Goal: Information Seeking & Learning: Get advice/opinions

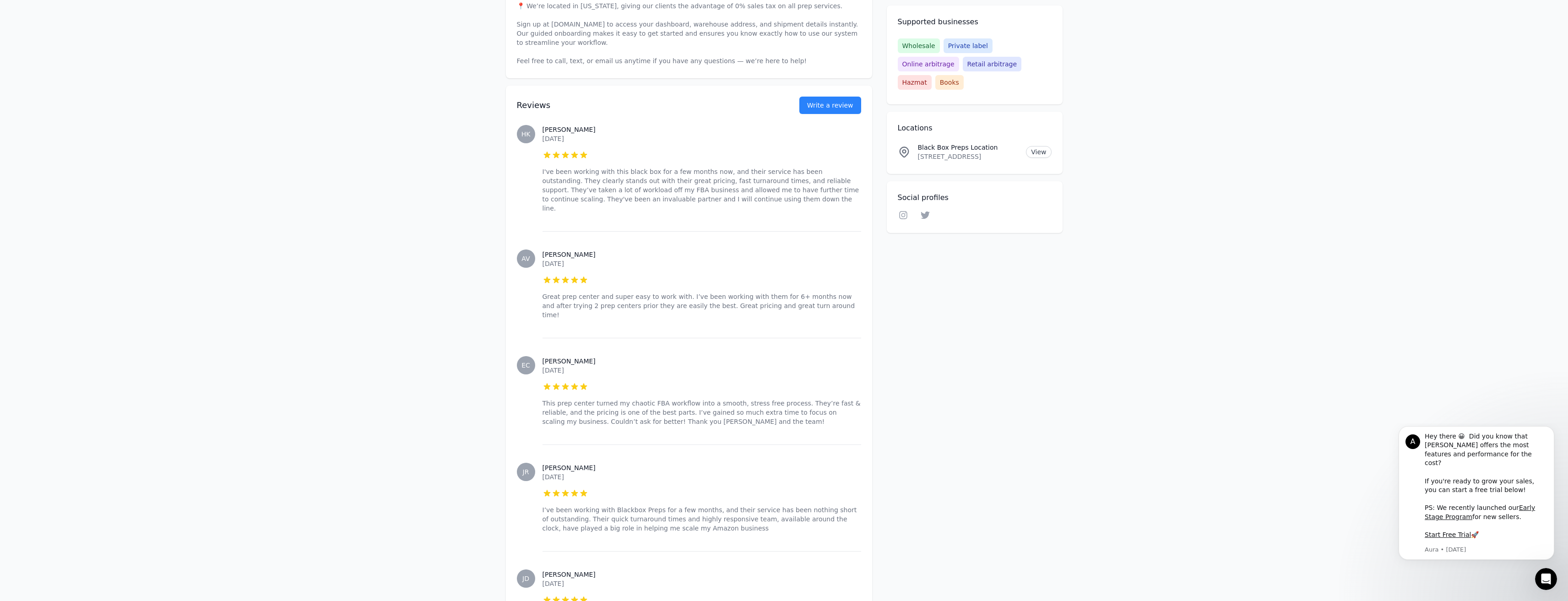
scroll to position [366, 0]
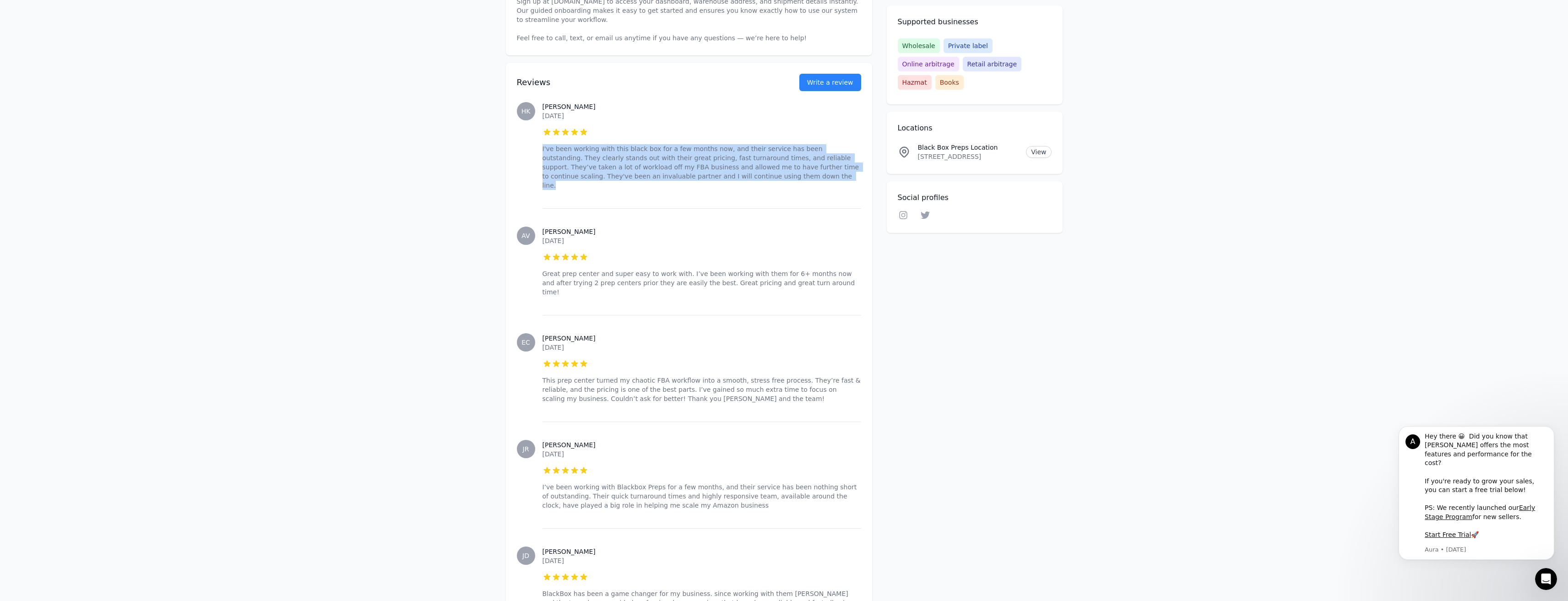
drag, startPoint x: 675, startPoint y: 178, endPoint x: 542, endPoint y: 150, distance: 135.9
click at [542, 150] on p "I've been working with this black box for a few months now, and their service h…" at bounding box center [701, 167] width 318 height 46
copy p "I've been working with this black box for a few months now, and their service h…"
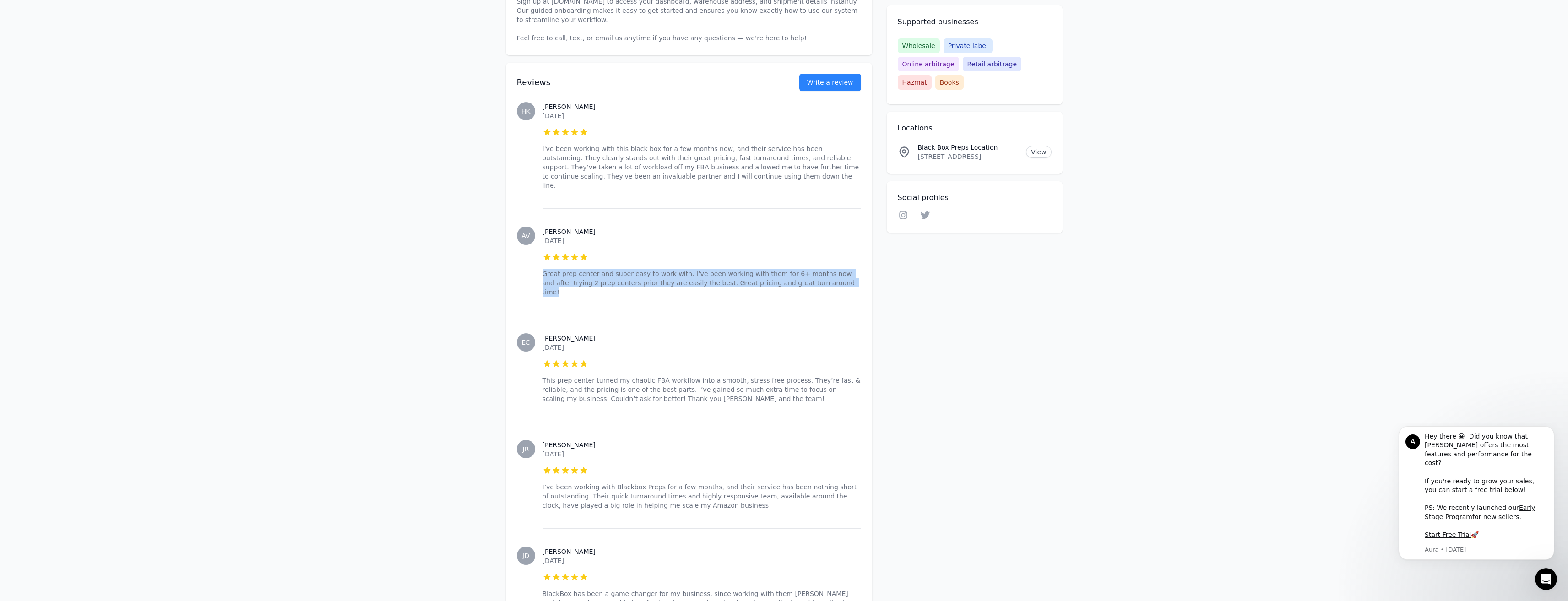
drag, startPoint x: 789, startPoint y: 273, endPoint x: 544, endPoint y: 266, distance: 245.1
click at [544, 269] on p "Great prep center and super easy to work with. I’ve been working with them for …" at bounding box center [701, 282] width 318 height 27
copy p "Great prep center and super easy to work with. I’ve been working with them for …"
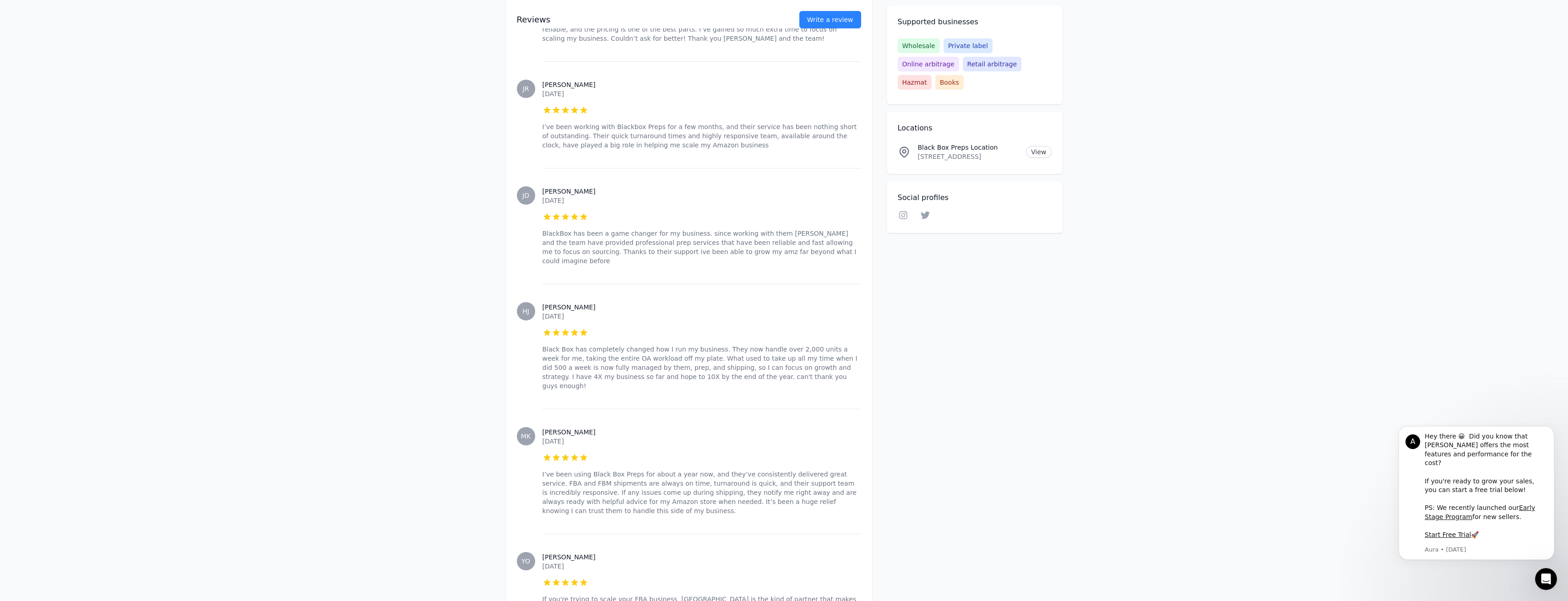
scroll to position [732, 0]
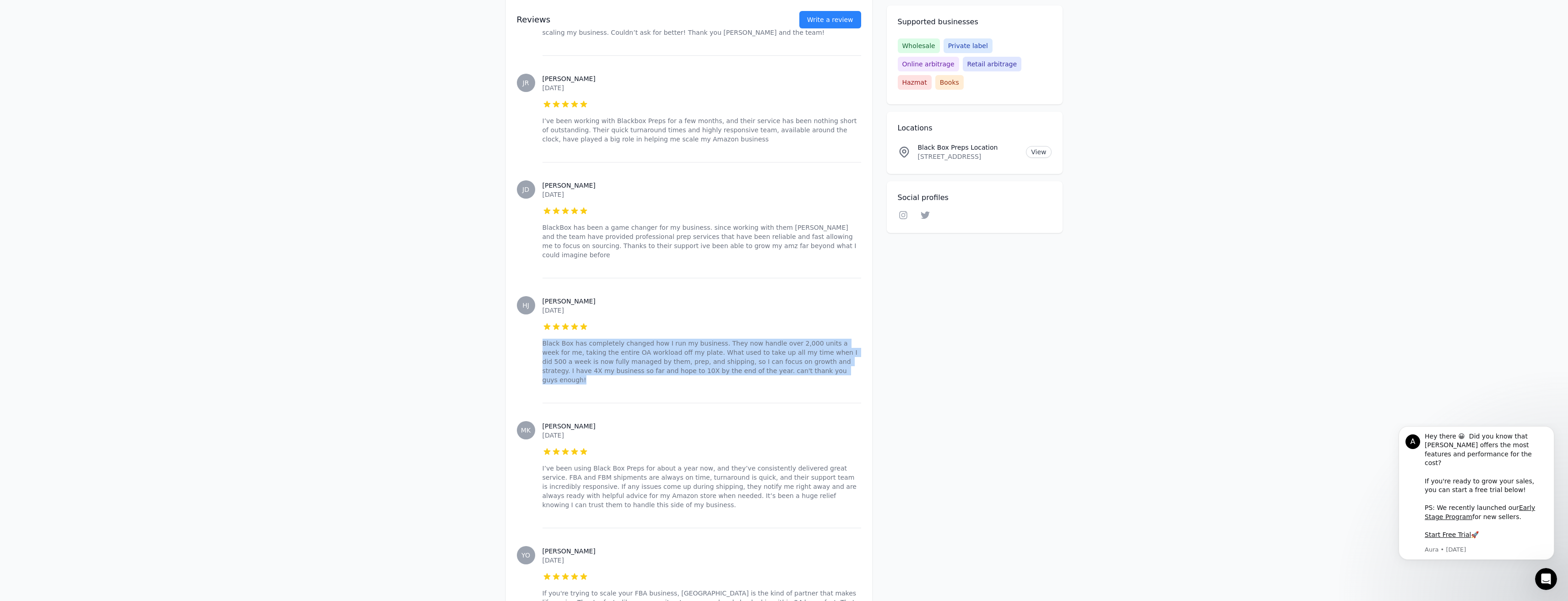
drag, startPoint x: 741, startPoint y: 341, endPoint x: 543, endPoint y: 318, distance: 199.3
click at [543, 339] on p "Black Box has completely changed how I run my business. They now handle over 2,…" at bounding box center [701, 361] width 318 height 46
copy p "Black Box has completely changed how I run my business. They now handle over 2,…"
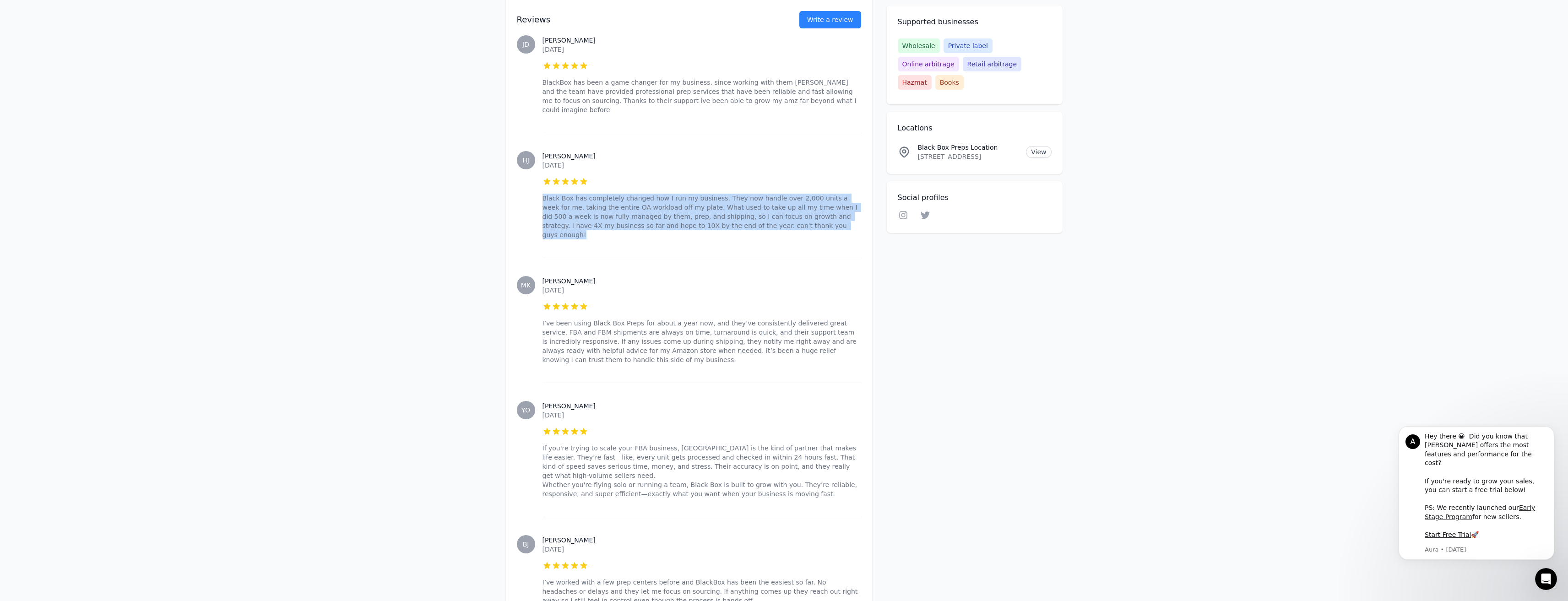
scroll to position [915, 0]
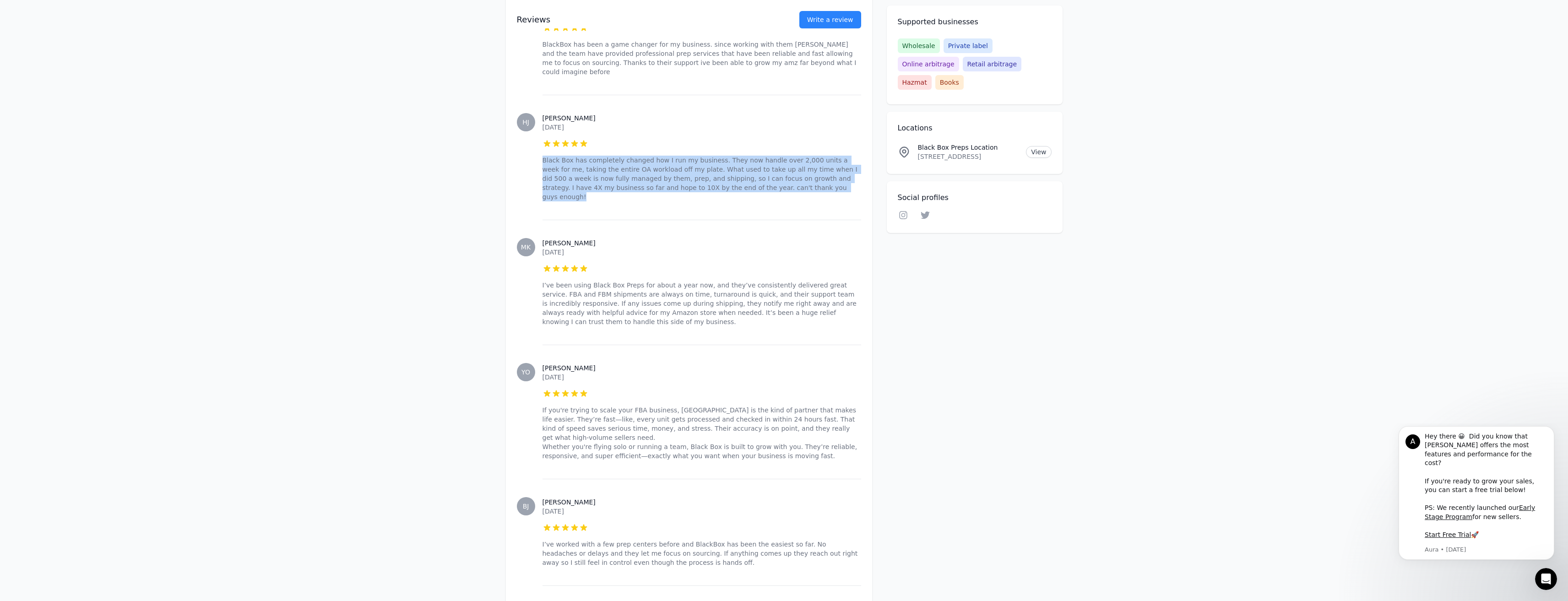
drag, startPoint x: 765, startPoint y: 408, endPoint x: 542, endPoint y: 377, distance: 225.1
click at [542, 405] on p "If you're trying to scale your FBA business, [GEOGRAPHIC_DATA] is the kind of p…" at bounding box center [701, 433] width 318 height 55
copy p "If you're trying to scale your FBA business, [GEOGRAPHIC_DATA] is the kind of p…"
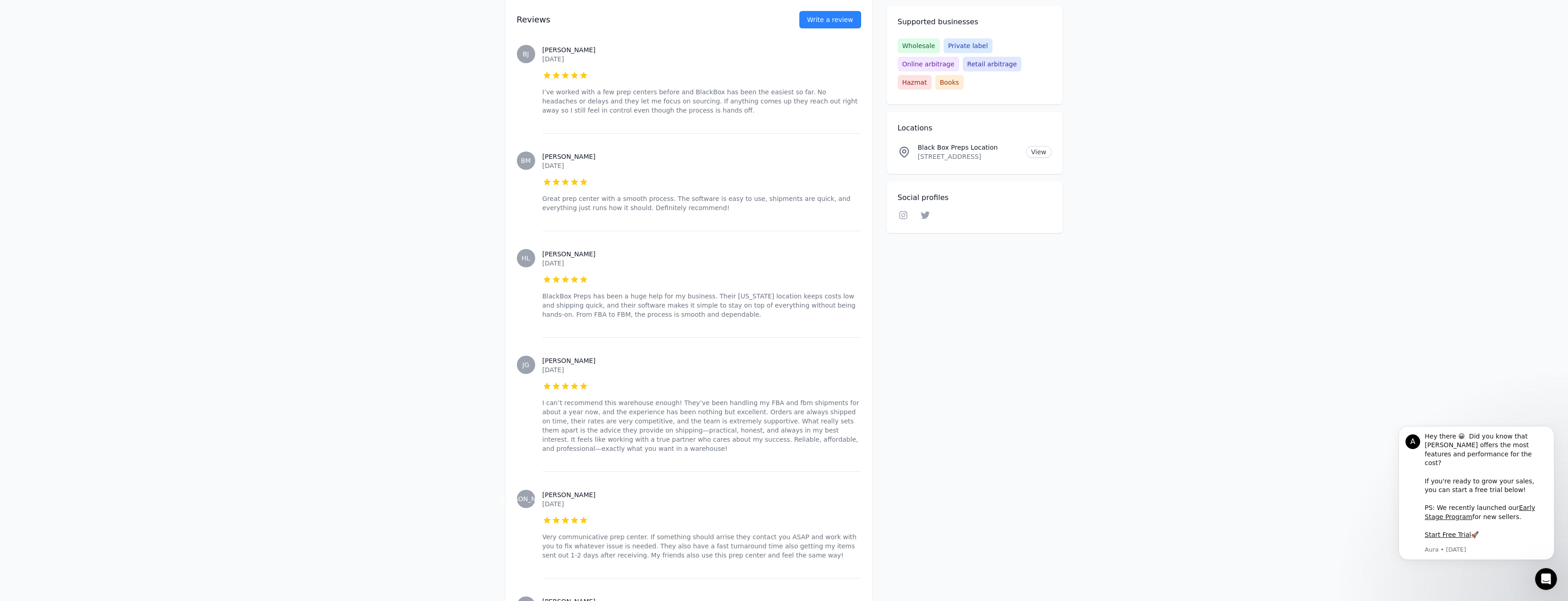
scroll to position [1372, 0]
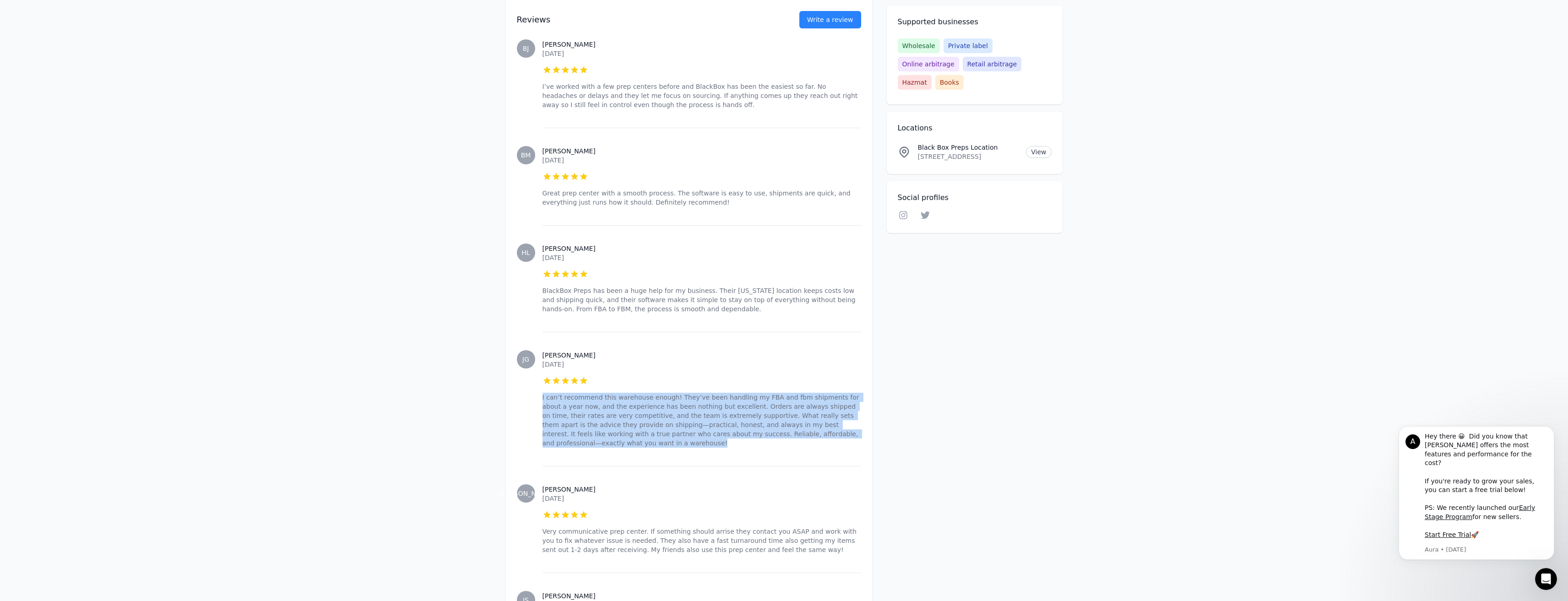
drag, startPoint x: 820, startPoint y: 388, endPoint x: 540, endPoint y: 352, distance: 282.3
click at [540, 352] on div "JG Jaj G. [DATE] 5 out of 5 stars I can’t recommend this warehouse enough! They…" at bounding box center [689, 398] width 345 height 134
copy p "I can’t recommend this warehouse enough! They’ve been handling my FBA and fbm s…"
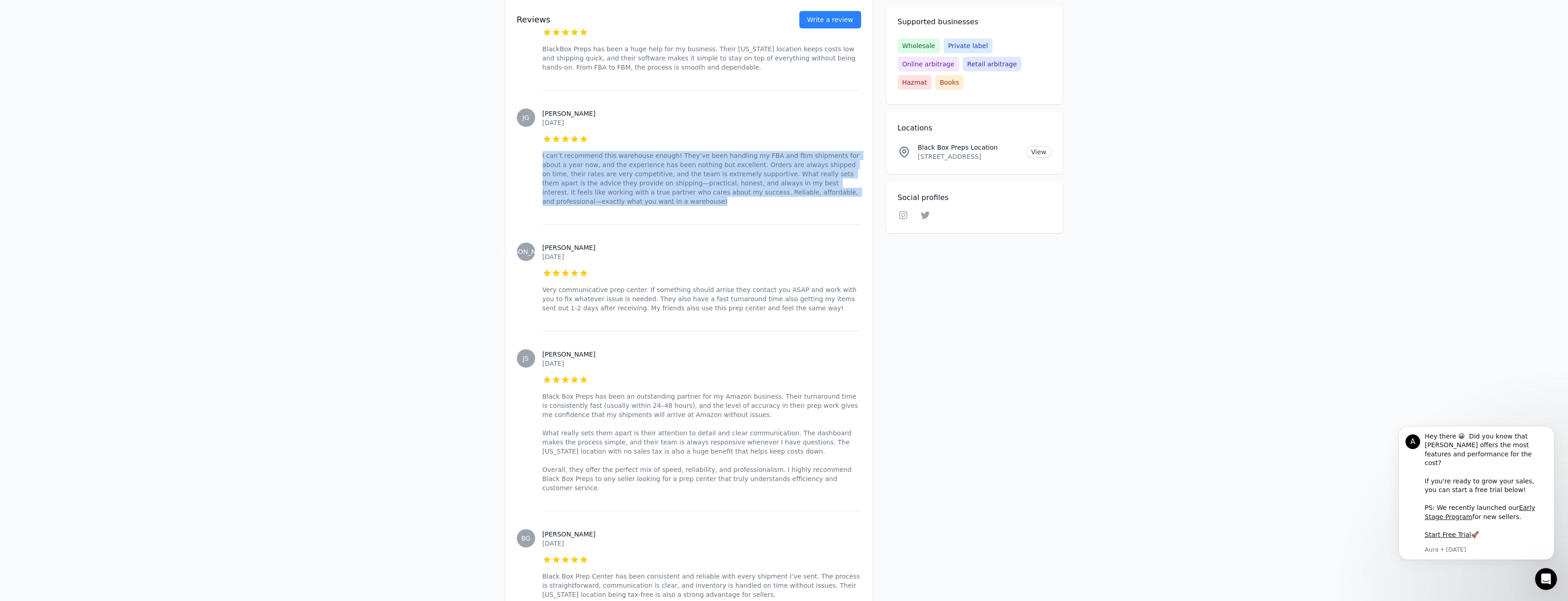
scroll to position [1647, 0]
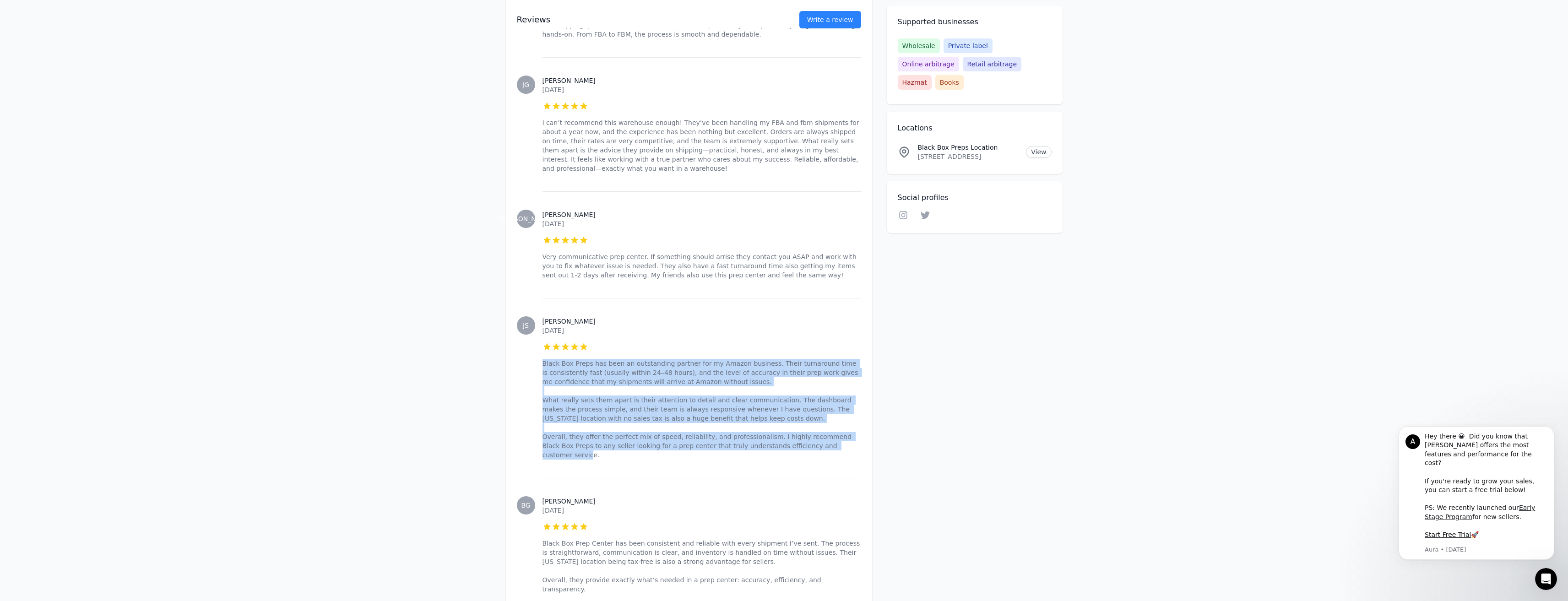
drag, startPoint x: 757, startPoint y: 389, endPoint x: 542, endPoint y: 310, distance: 229.1
click at [542, 310] on div "[PERSON_NAME] [PERSON_NAME] [DATE] 5 out of 5 stars Black Box Preps has been an…" at bounding box center [689, 388] width 345 height 180
copy p "Black Box Preps has been an outstanding partner for my Amazon business. Their t…"
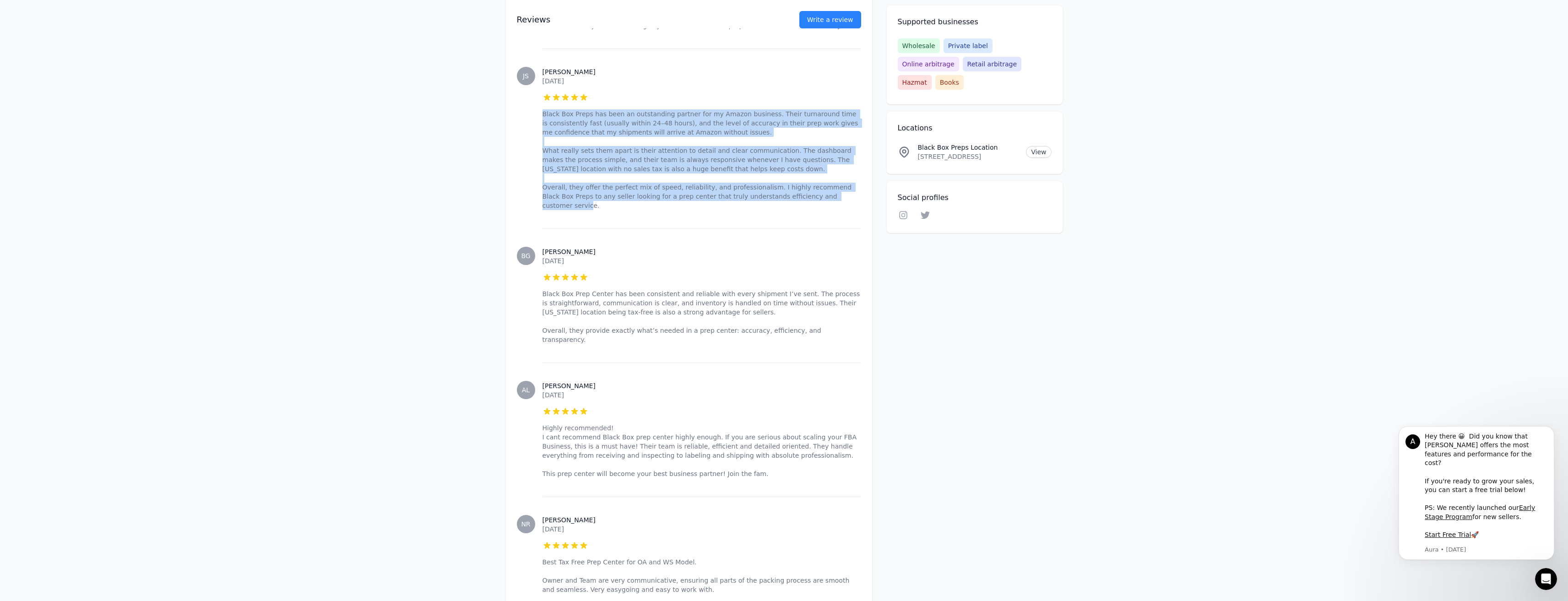
scroll to position [1902, 0]
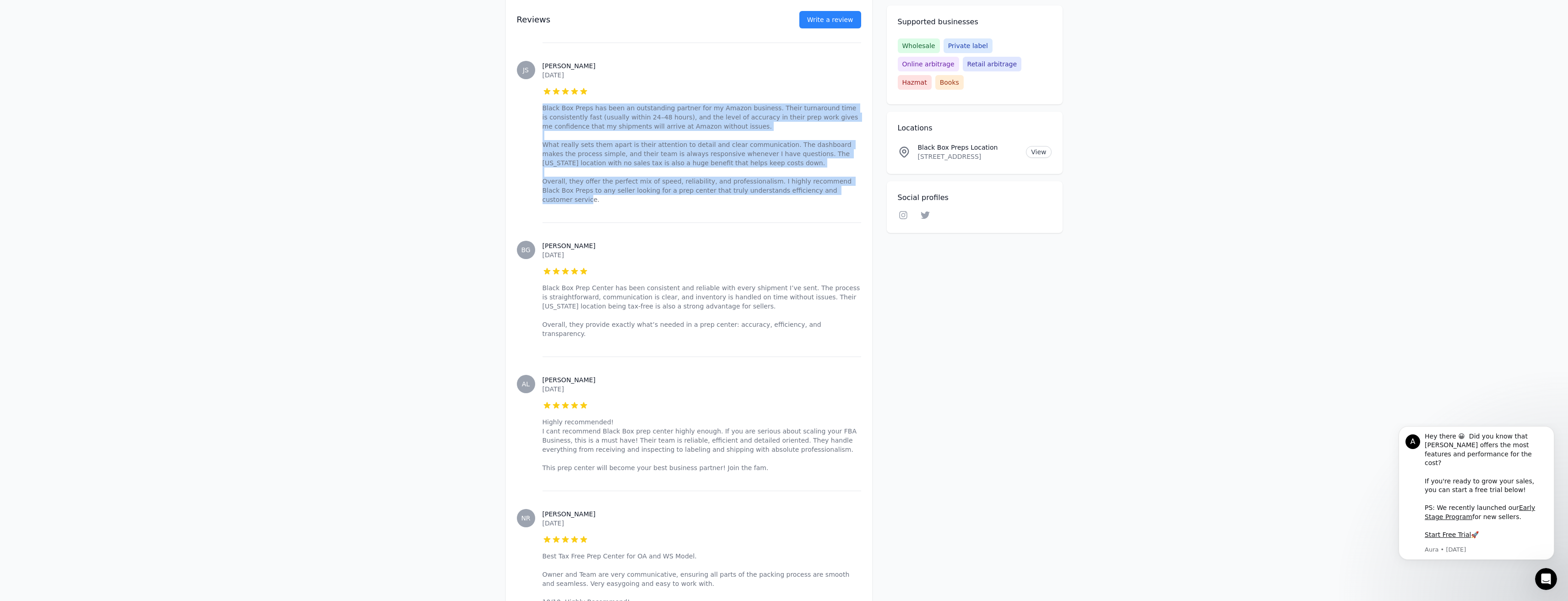
drag, startPoint x: 631, startPoint y: 526, endPoint x: 542, endPoint y: 481, distance: 99.7
click at [542, 490] on div "NR [PERSON_NAME] [DATE] 5 out of 5 stars Best Tax Free Prep Center for OA and W…" at bounding box center [689, 557] width 345 height 134
copy p "Best Tax Free Prep Center for OA and WS Model. Owner and Team are very communic…"
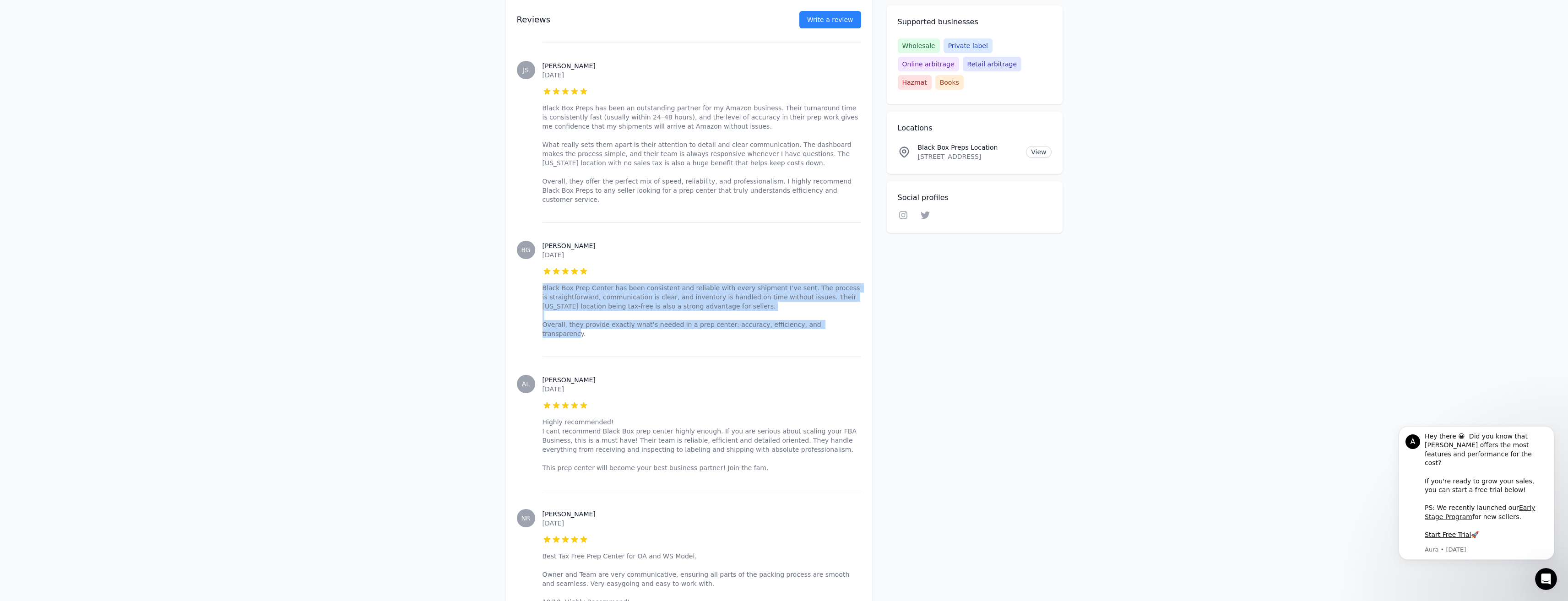
drag, startPoint x: 825, startPoint y: 262, endPoint x: 544, endPoint y: 223, distance: 283.7
click at [544, 283] on p "Black Box Prep Center has been consistent and reliable with every shipment I’ve…" at bounding box center [701, 311] width 318 height 55
copy p "Black Box Prep Center has been consistent and reliable with every shipment I’ve…"
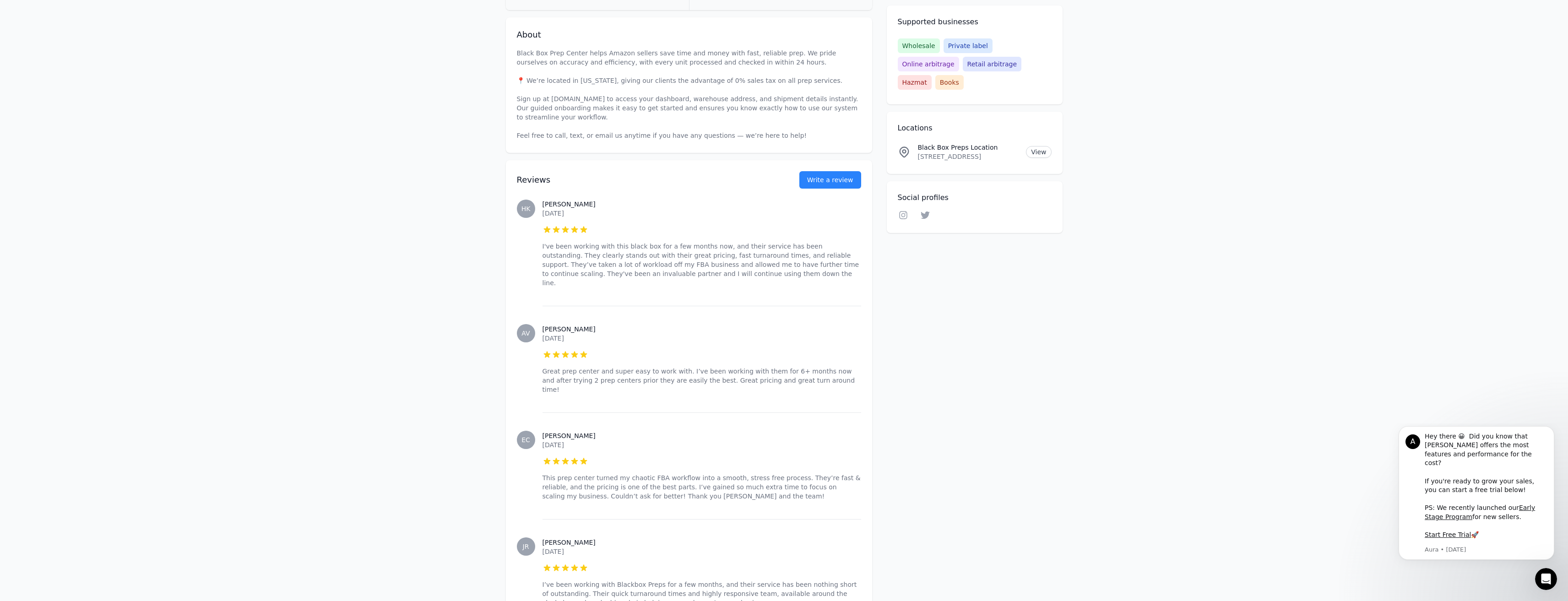
scroll to position [0, 0]
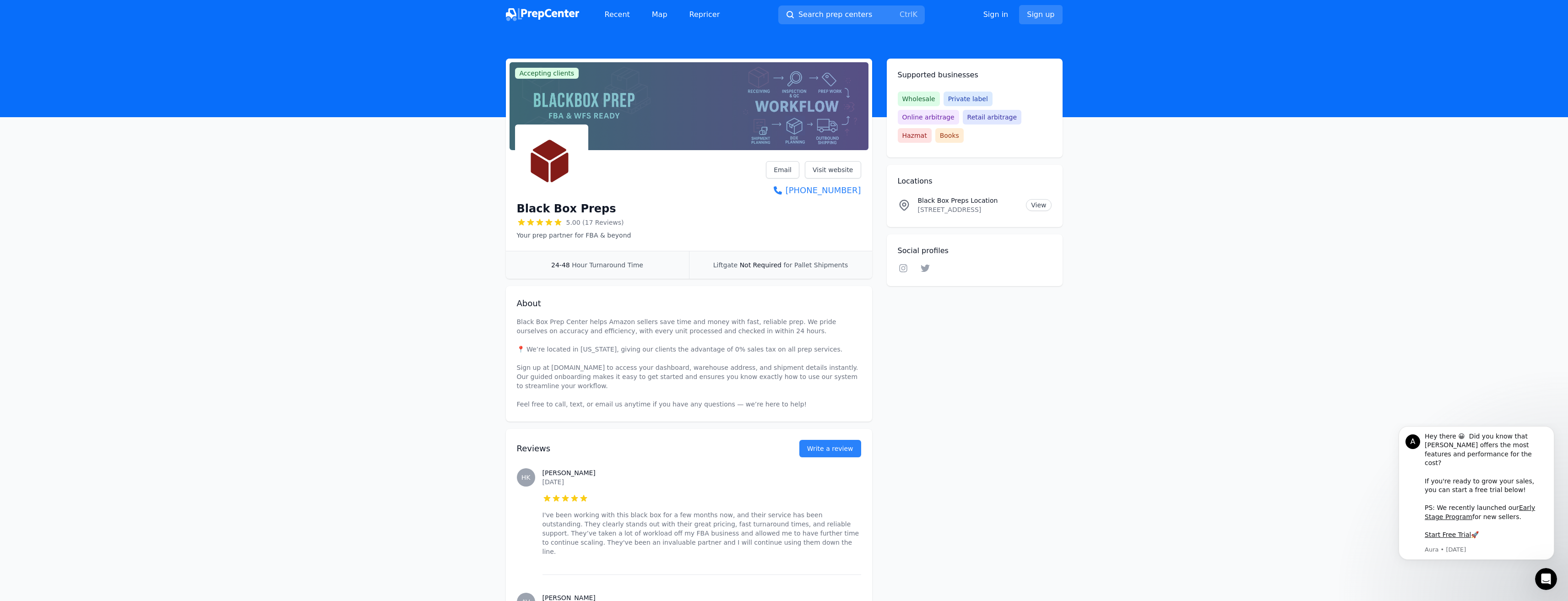
drag, startPoint x: 1564, startPoint y: 105, endPoint x: 1566, endPoint y: 200, distance: 95.0
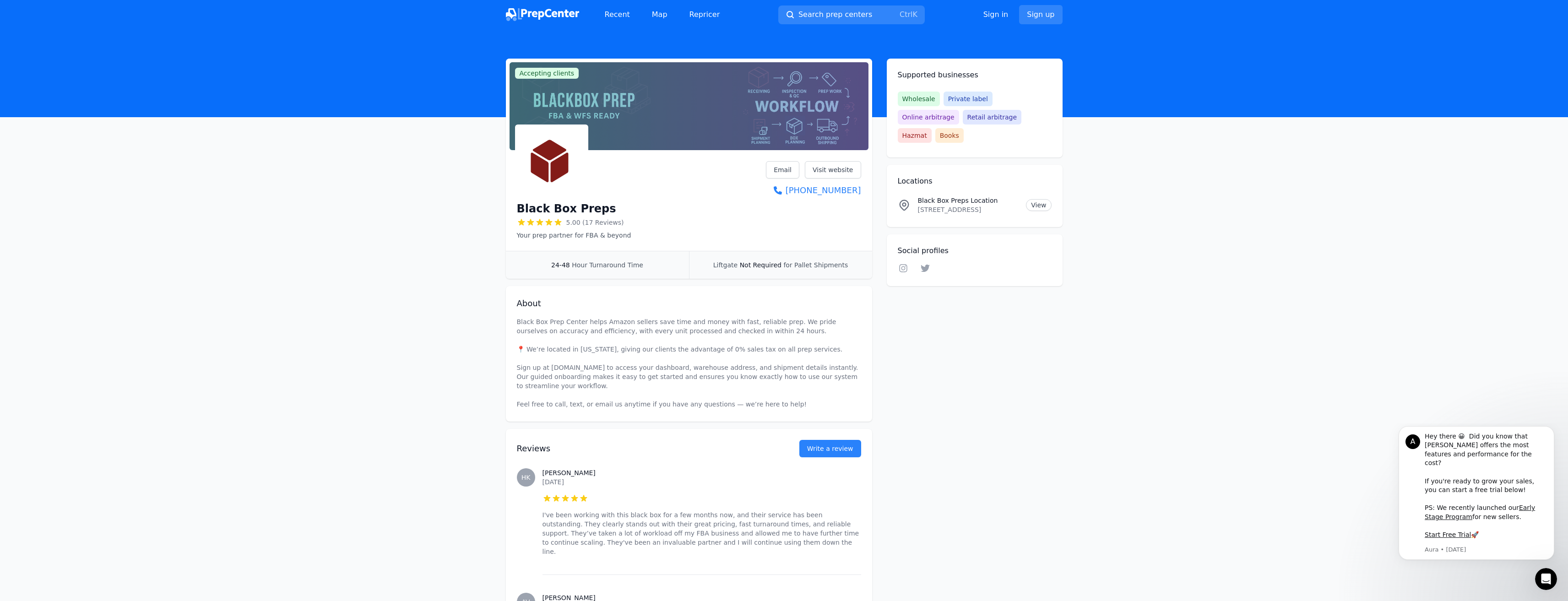
click at [926, 263] on icon at bounding box center [925, 268] width 11 height 9
click at [904, 263] on icon at bounding box center [903, 268] width 11 height 9
